Goal: Transaction & Acquisition: Purchase product/service

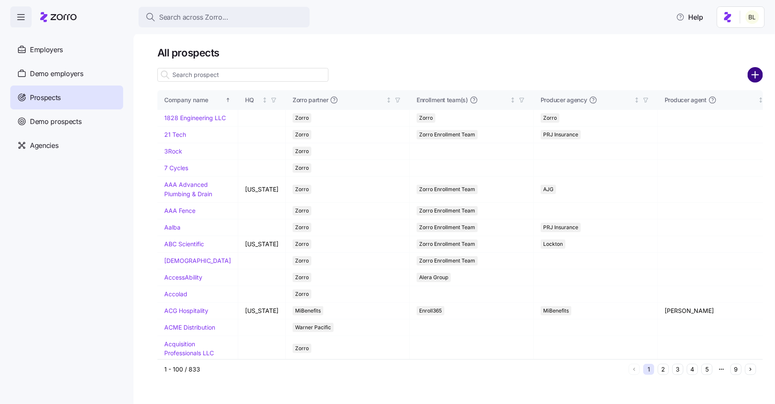
click at [761, 75] on circle "add icon" at bounding box center [756, 75] width 14 height 14
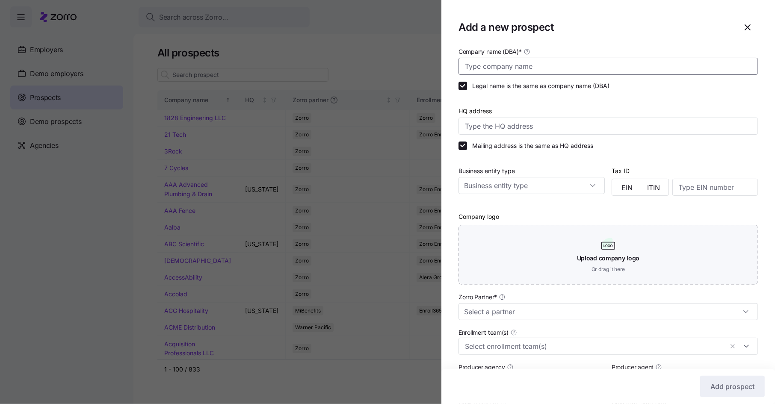
click at [572, 69] on input "Company name (DBA) *" at bounding box center [608, 66] width 299 height 17
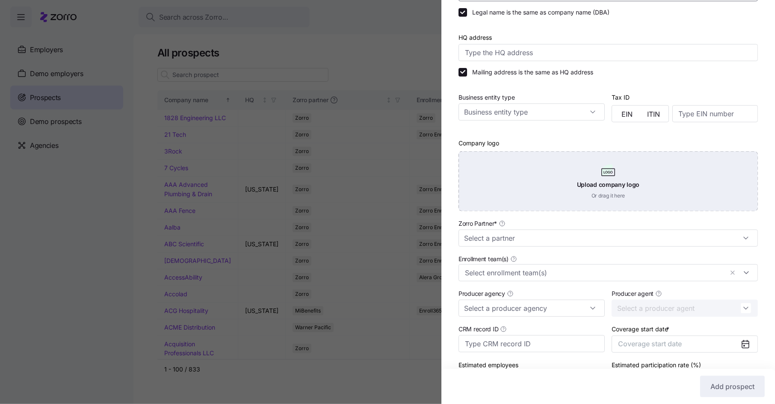
scroll to position [99, 0]
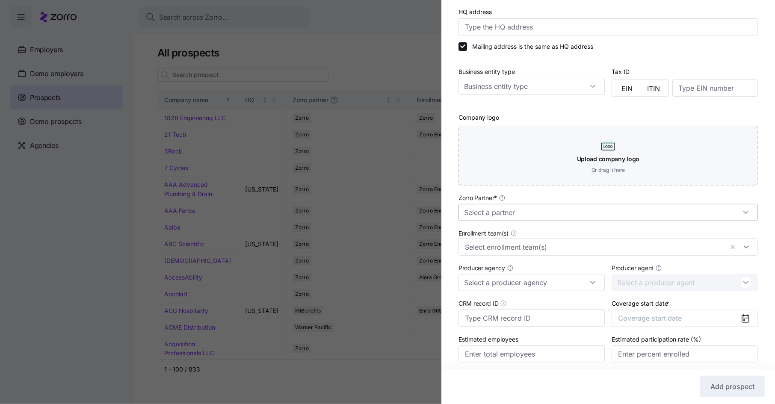
type input "ACIS"
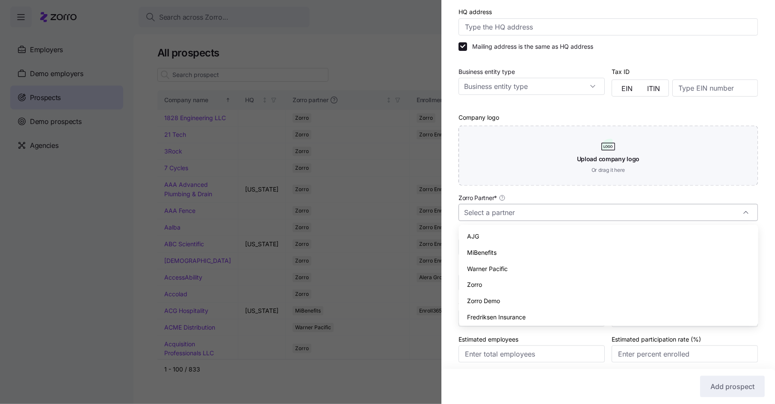
click at [516, 220] on input "Zorro Partner *" at bounding box center [608, 212] width 299 height 17
click at [494, 283] on div "Zorro" at bounding box center [608, 285] width 293 height 16
type input "Zorro"
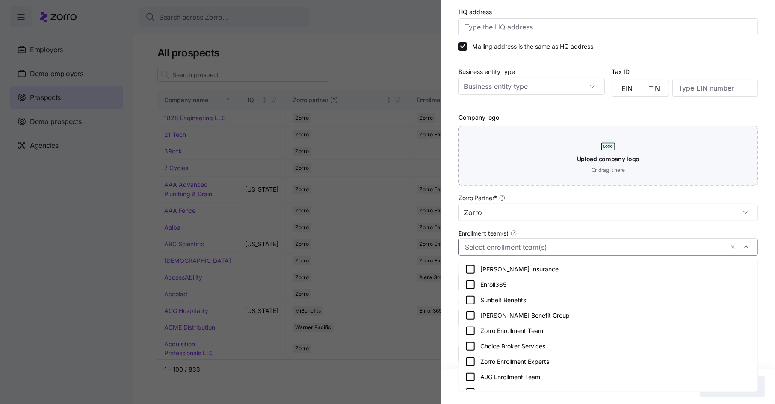
click at [511, 248] on input "Enrollment team(s)" at bounding box center [594, 247] width 258 height 11
click at [472, 333] on icon at bounding box center [470, 331] width 10 height 10
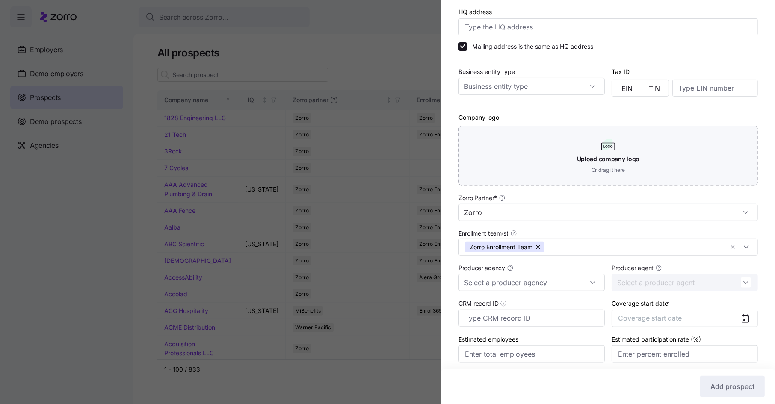
click at [455, 282] on div "Company name (DBA) * ACIS Legal name is the same as company name (DBA) HQ addre…" at bounding box center [608, 163] width 334 height 433
click at [678, 321] on span "Coverage start date" at bounding box center [650, 318] width 64 height 9
click at [741, 213] on icon "button" at bounding box center [739, 216] width 8 height 8
click at [642, 237] on button "Jan" at bounding box center [640, 238] width 43 height 18
click at [723, 391] on span "Add prospect" at bounding box center [733, 387] width 44 height 10
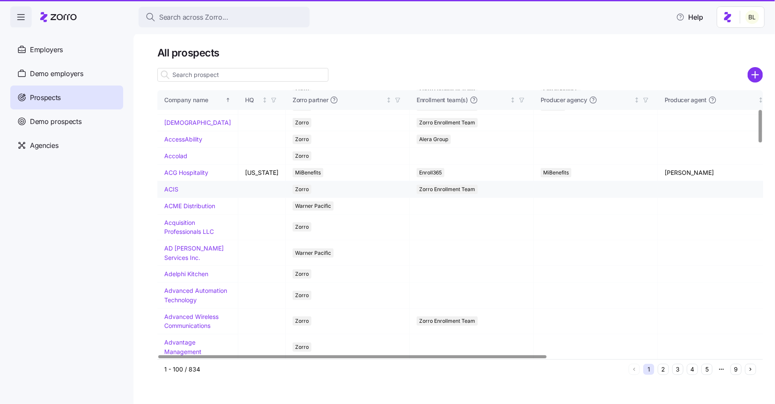
scroll to position [151, 0]
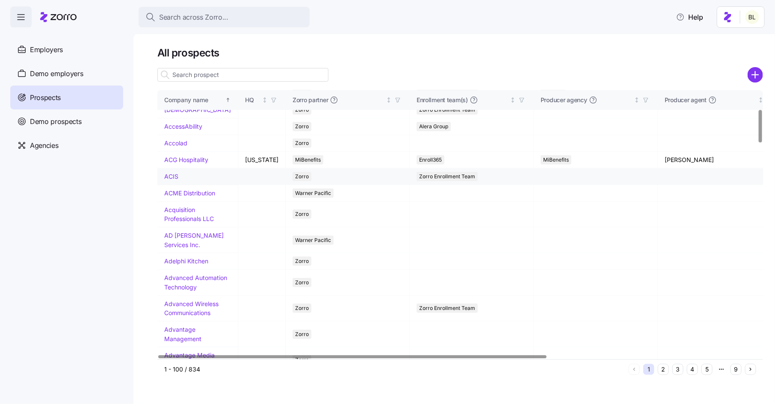
click at [172, 180] on link "ACIS" at bounding box center [171, 176] width 14 height 7
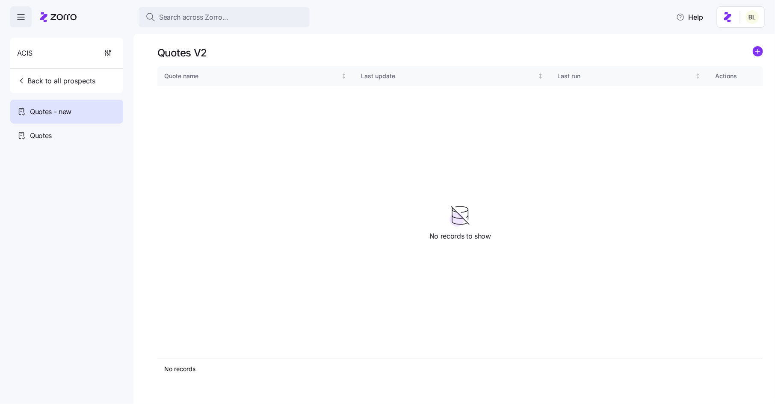
click at [758, 51] on icon "add icon" at bounding box center [758, 51] width 4 height 0
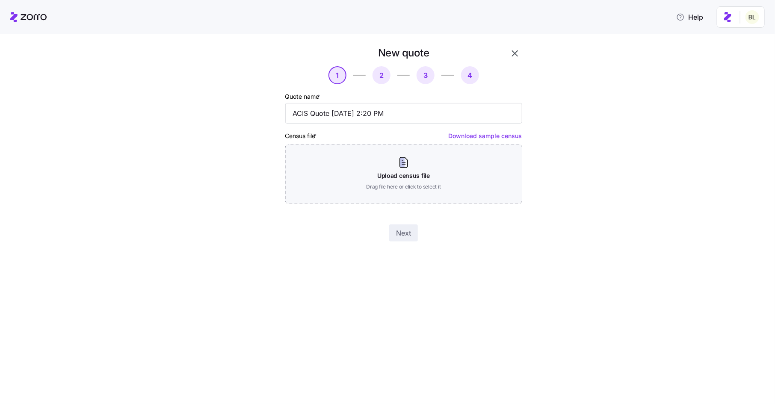
click at [357, 139] on div "Census file * Download sample census Upload census file Drag file here or click…" at bounding box center [403, 167] width 237 height 74
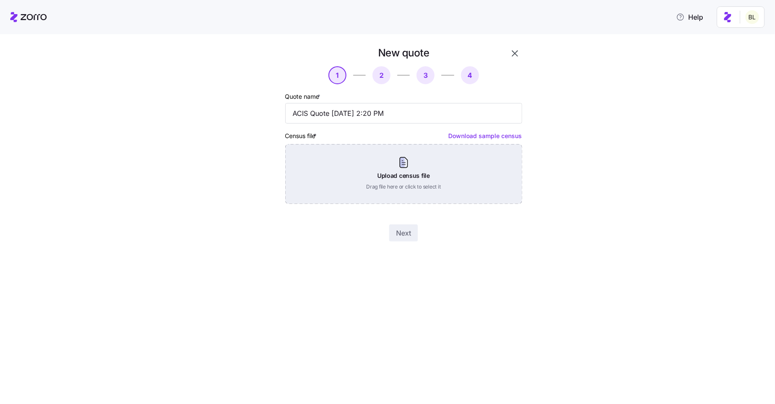
click at [356, 154] on div "Upload census file Drag file here or click to select it" at bounding box center [403, 174] width 237 height 60
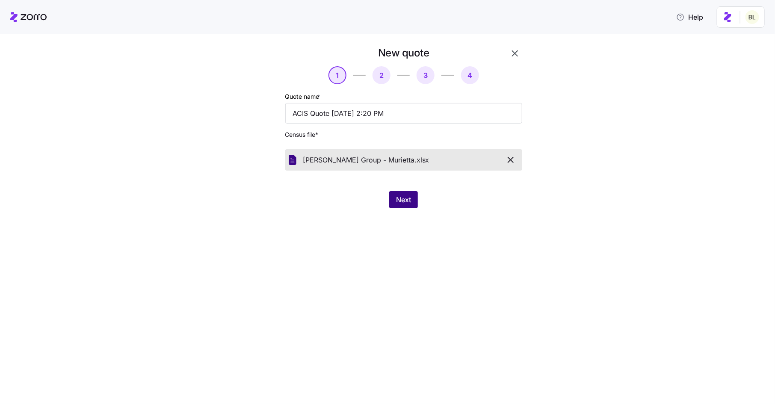
click at [401, 199] on span "Next" at bounding box center [403, 200] width 15 height 10
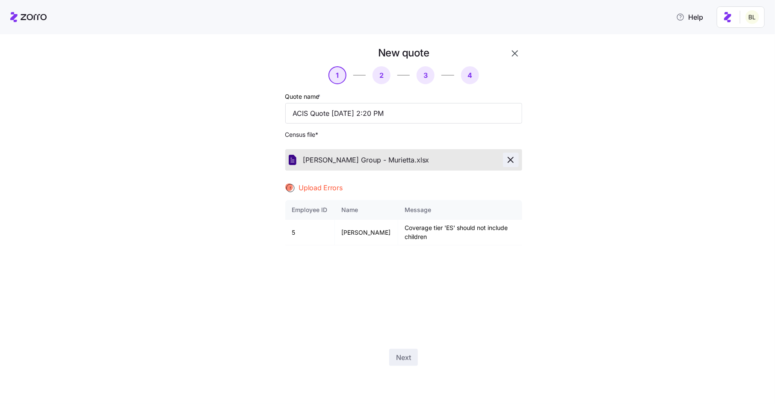
click at [510, 156] on icon "button" at bounding box center [511, 160] width 10 height 10
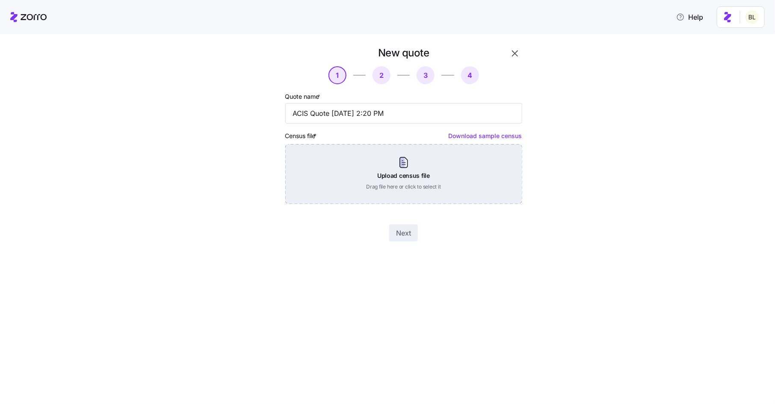
click at [395, 153] on div "Upload census file Drag file here or click to select it" at bounding box center [403, 174] width 237 height 60
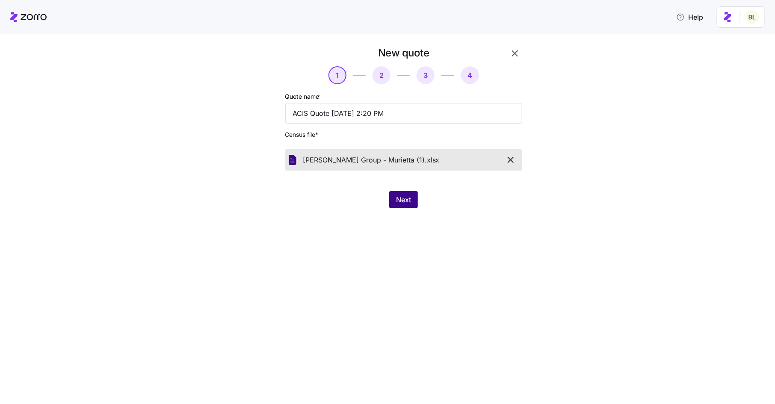
click at [401, 195] on span "Next" at bounding box center [403, 200] width 15 height 10
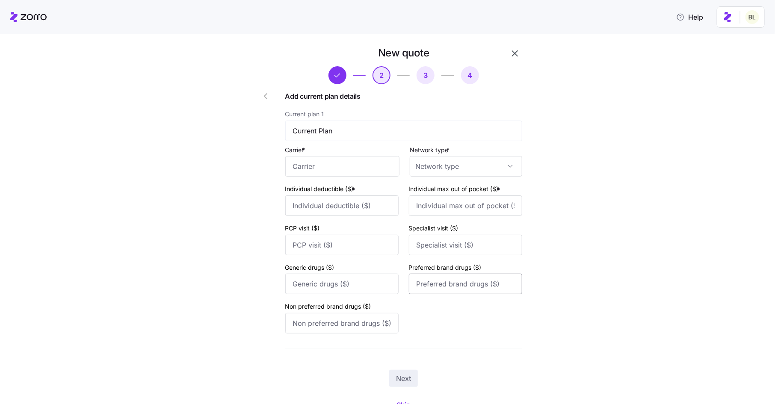
scroll to position [40, 0]
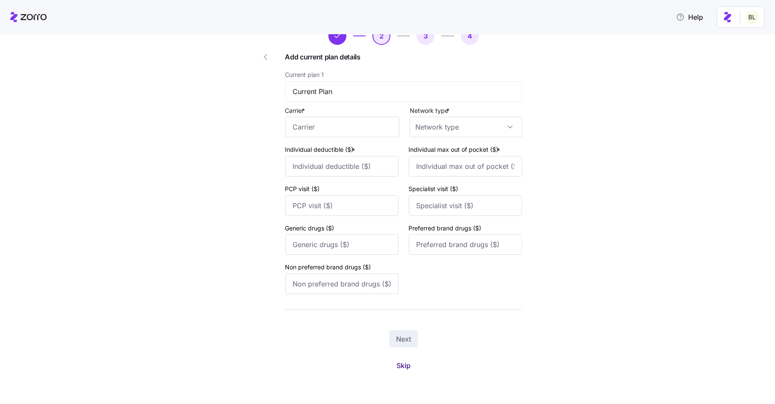
click at [408, 365] on span "Skip" at bounding box center [404, 366] width 14 height 10
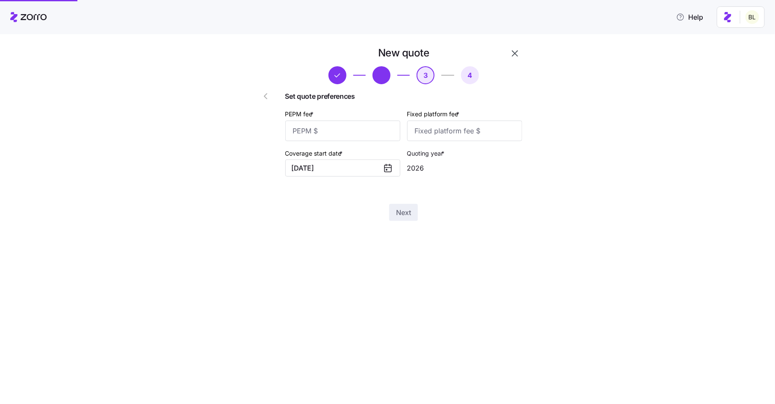
scroll to position [0, 0]
click at [353, 130] on input "PEPM fee *" at bounding box center [342, 131] width 115 height 21
type input "50"
type input "100"
click at [394, 202] on div "New quote 3 4 Set quote preferences PEPM fee * 50 Fixed platform fee * 100 Cove…" at bounding box center [404, 134] width 244 height 182
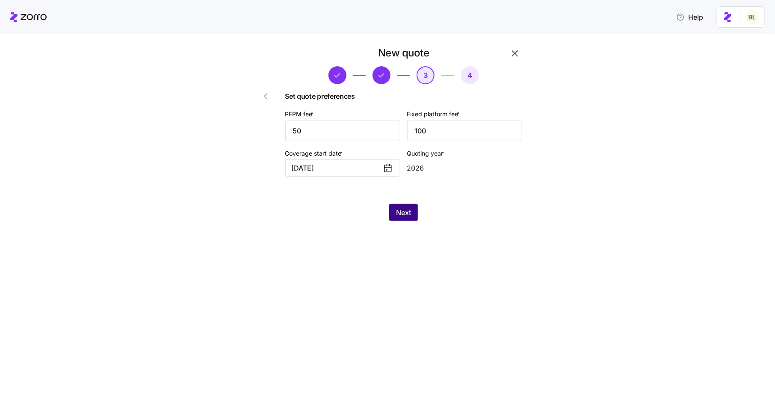
click at [395, 208] on button "Next" at bounding box center [403, 212] width 29 height 17
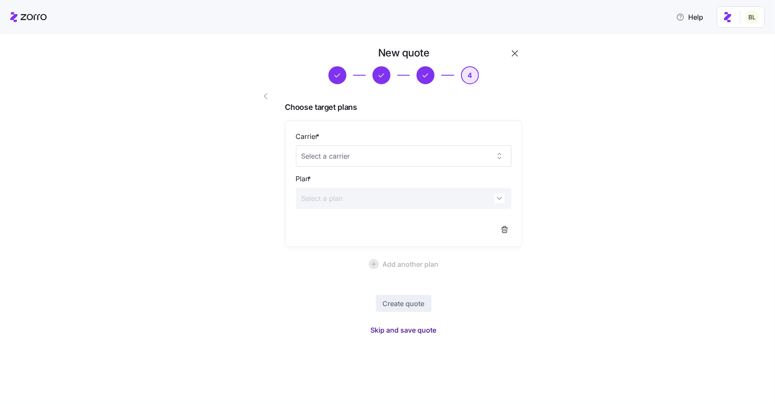
click at [405, 330] on span "Skip and save quote" at bounding box center [404, 330] width 66 height 10
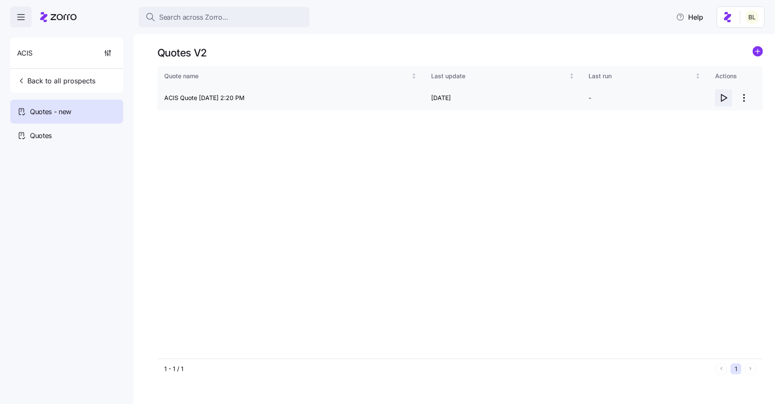
click at [724, 97] on icon "button" at bounding box center [724, 98] width 10 height 10
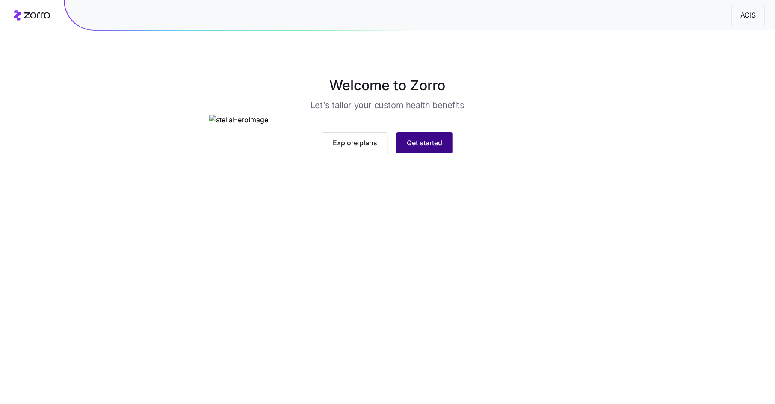
click at [419, 148] on span "Get started" at bounding box center [425, 143] width 36 height 10
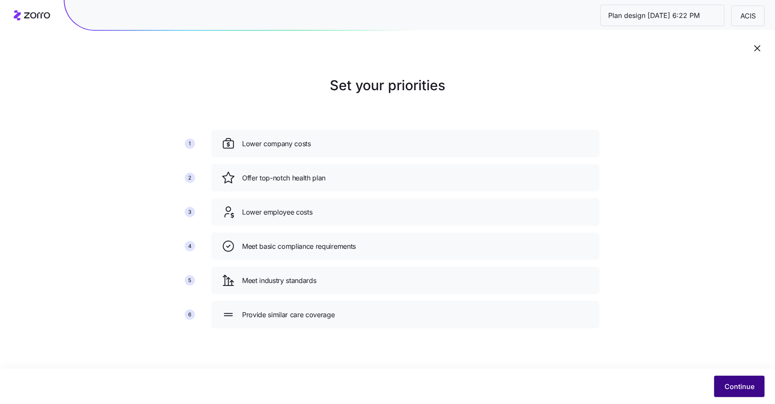
click at [733, 377] on button "Continue" at bounding box center [739, 386] width 50 height 21
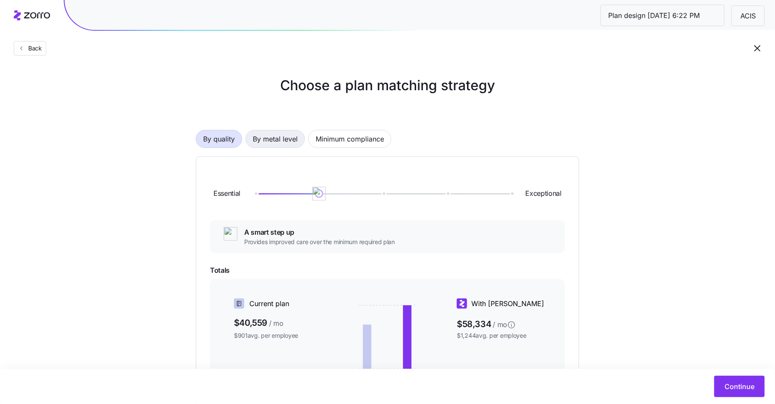
click at [282, 140] on span "By metal level" at bounding box center [275, 138] width 45 height 17
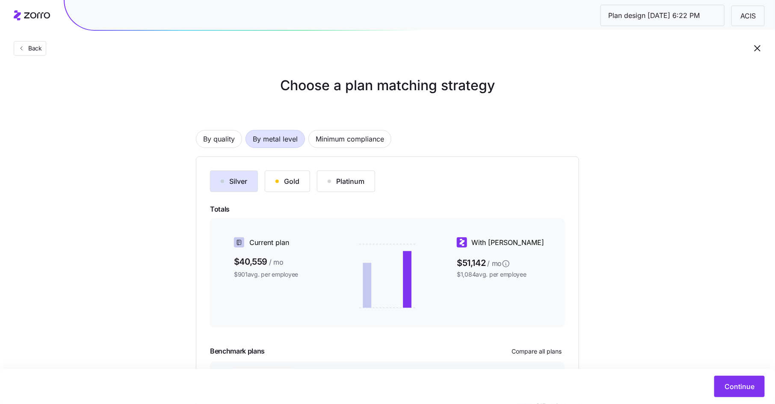
click at [291, 175] on button "Gold" at bounding box center [287, 181] width 45 height 21
click at [245, 184] on div "Silver" at bounding box center [234, 181] width 27 height 10
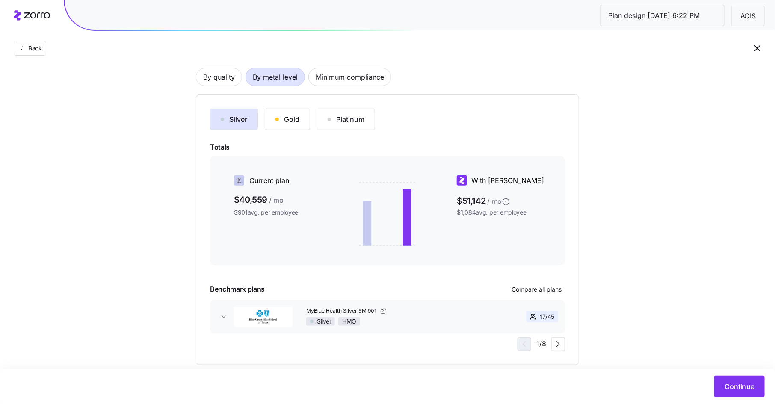
scroll to position [61, 0]
